Goal: Task Accomplishment & Management: Manage account settings

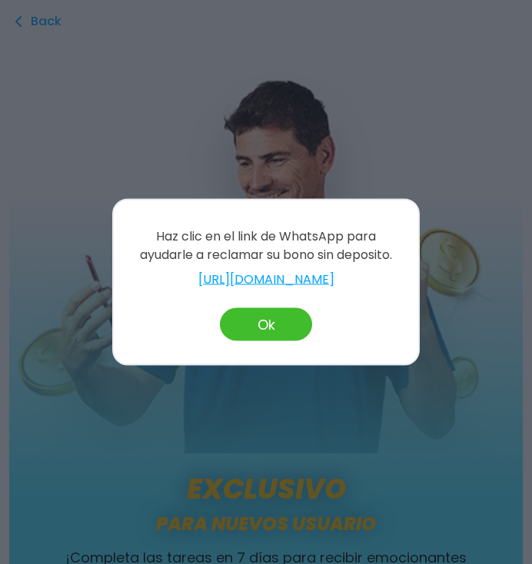
click at [281, 329] on button "Ok" at bounding box center [266, 324] width 92 height 33
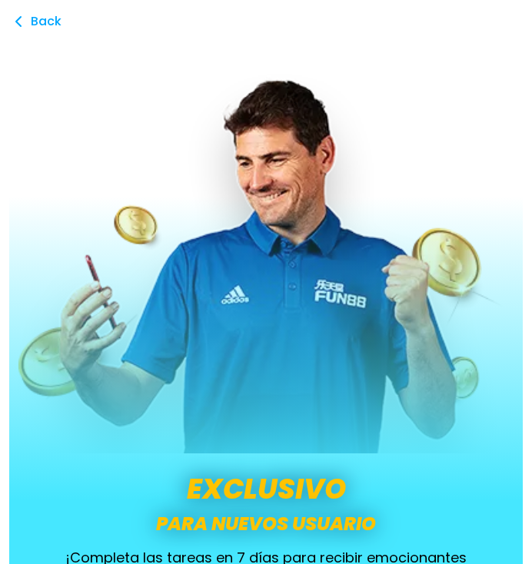
click at [24, 25] on icon at bounding box center [18, 21] width 18 height 18
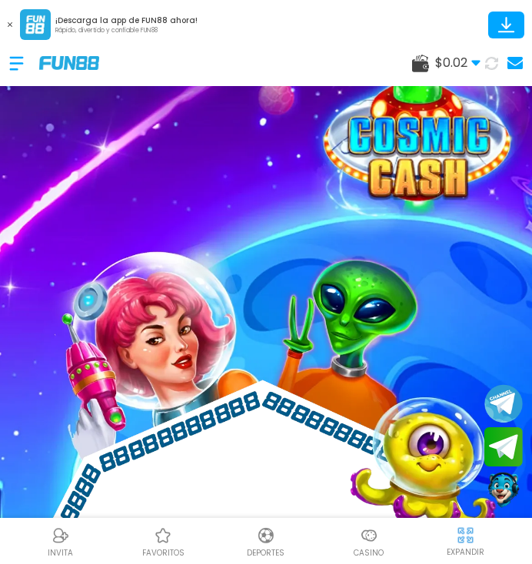
click at [35, 65] on div at bounding box center [24, 63] width 30 height 45
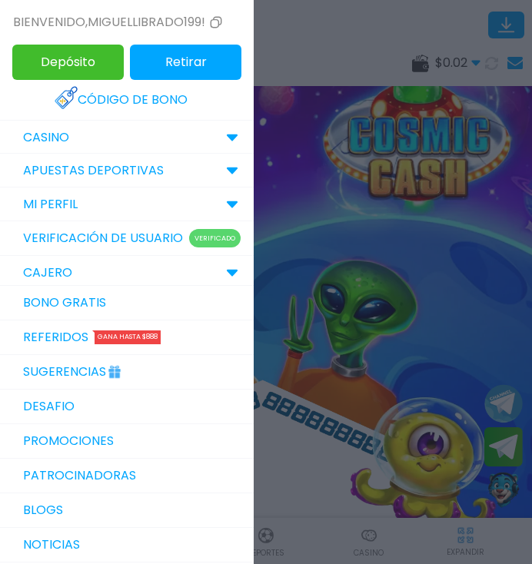
click at [464, 251] on div at bounding box center [266, 282] width 532 height 564
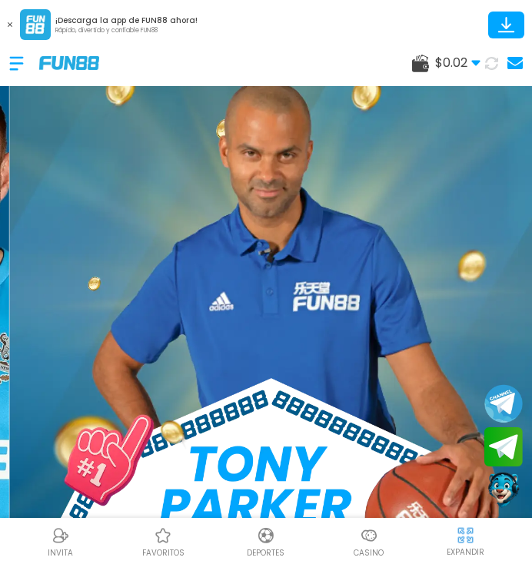
click at [33, 63] on div at bounding box center [24, 63] width 30 height 45
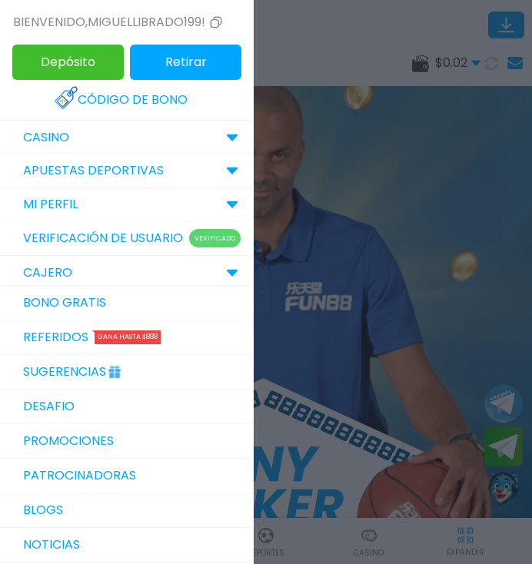
click at [12, 69] on button "Depósito" at bounding box center [67, 62] width 111 height 35
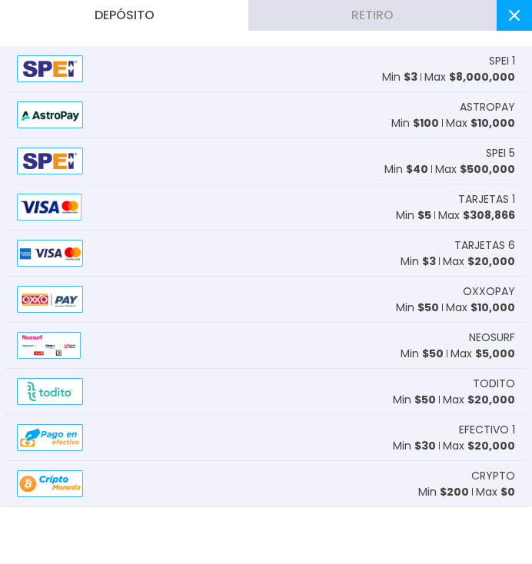
click at [514, 18] on icon at bounding box center [514, 15] width 11 height 11
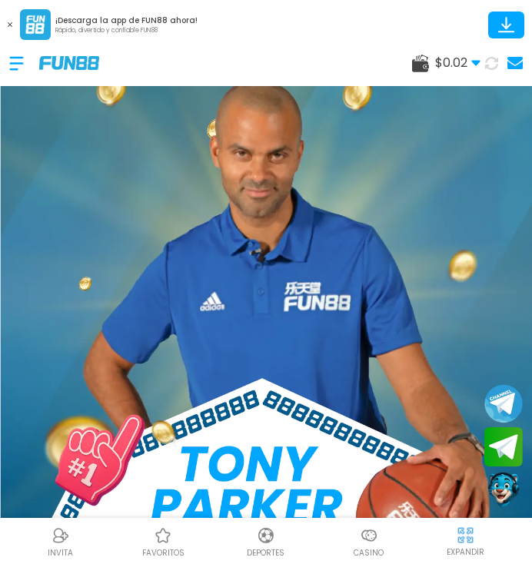
click at [28, 51] on div at bounding box center [24, 63] width 30 height 45
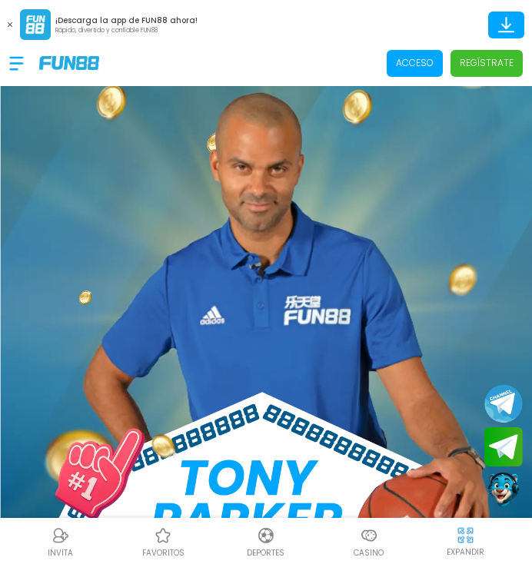
click at [418, 59] on p "Acceso" at bounding box center [415, 63] width 38 height 14
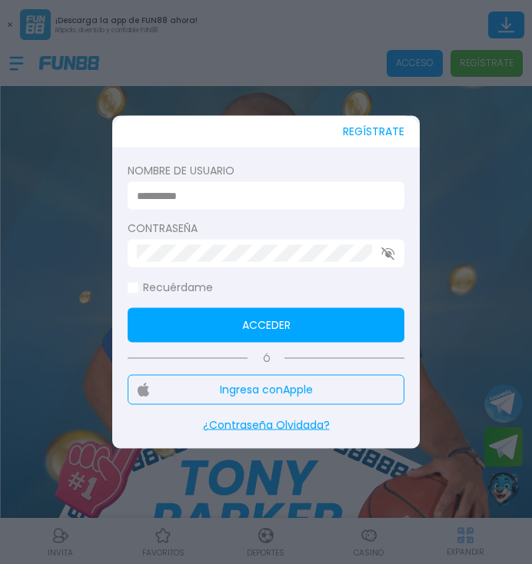
click at [318, 203] on input at bounding box center [261, 195] width 249 height 16
click at [346, 197] on input at bounding box center [261, 195] width 249 height 16
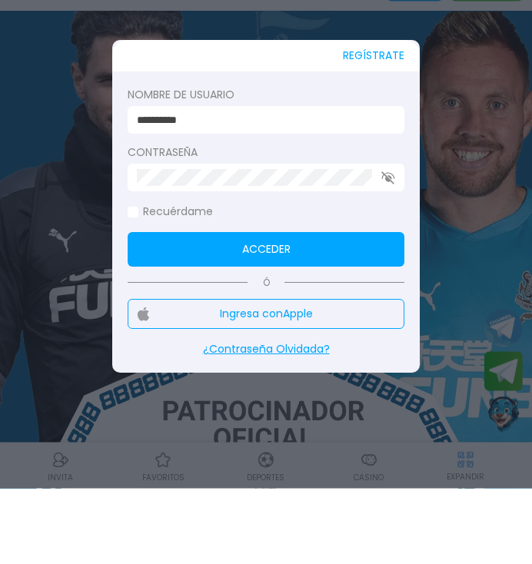
type input "**********"
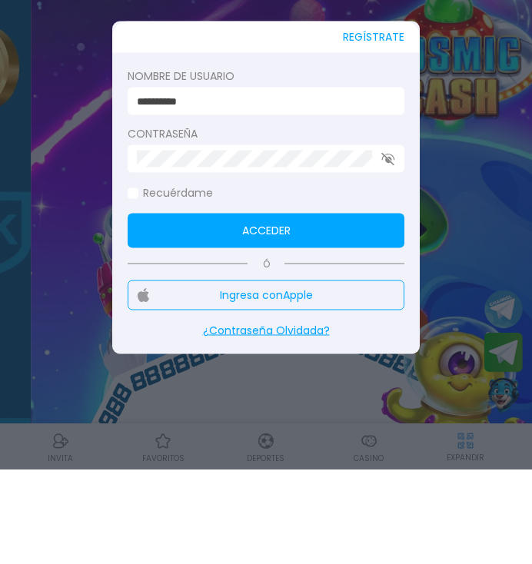
click at [282, 308] on button "Acceder" at bounding box center [266, 325] width 277 height 35
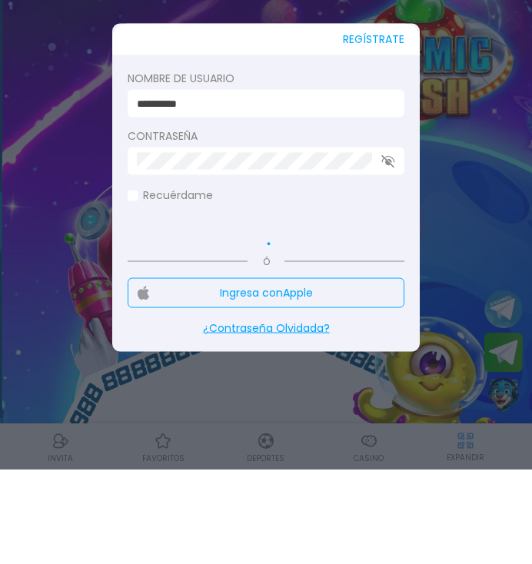
scroll to position [94, 0]
